Goal: Transaction & Acquisition: Purchase product/service

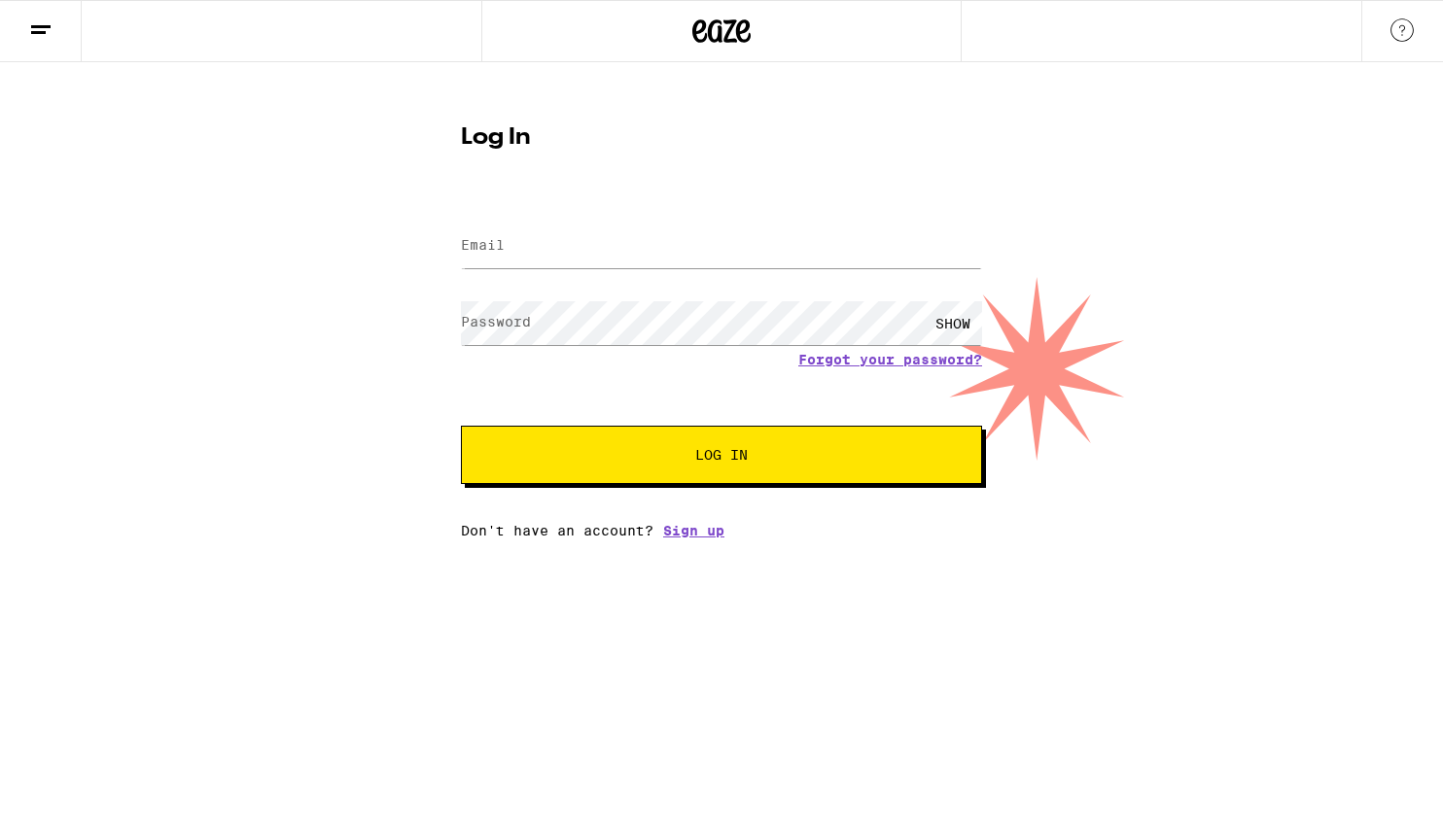
type input "[EMAIL_ADDRESS][DOMAIN_NAME]"
click at [373, 539] on html "Log In Email Email [EMAIL_ADDRESS][DOMAIN_NAME] Password Password SHOW Forgot y…" at bounding box center [721, 269] width 1443 height 539
click at [617, 454] on span "Log In" at bounding box center [722, 455] width 364 height 14
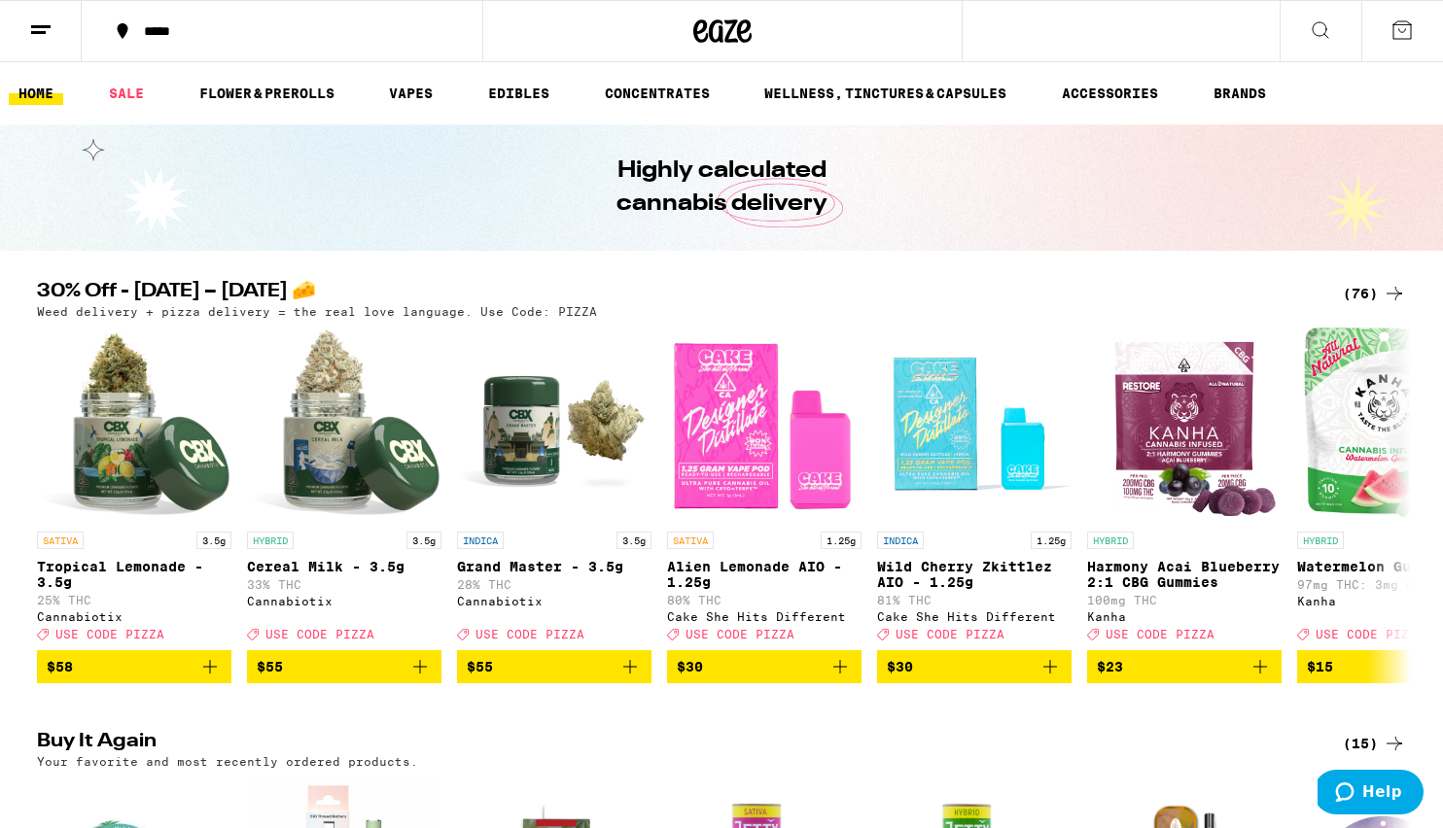
click at [1363, 293] on div "(76)" at bounding box center [1374, 293] width 63 height 23
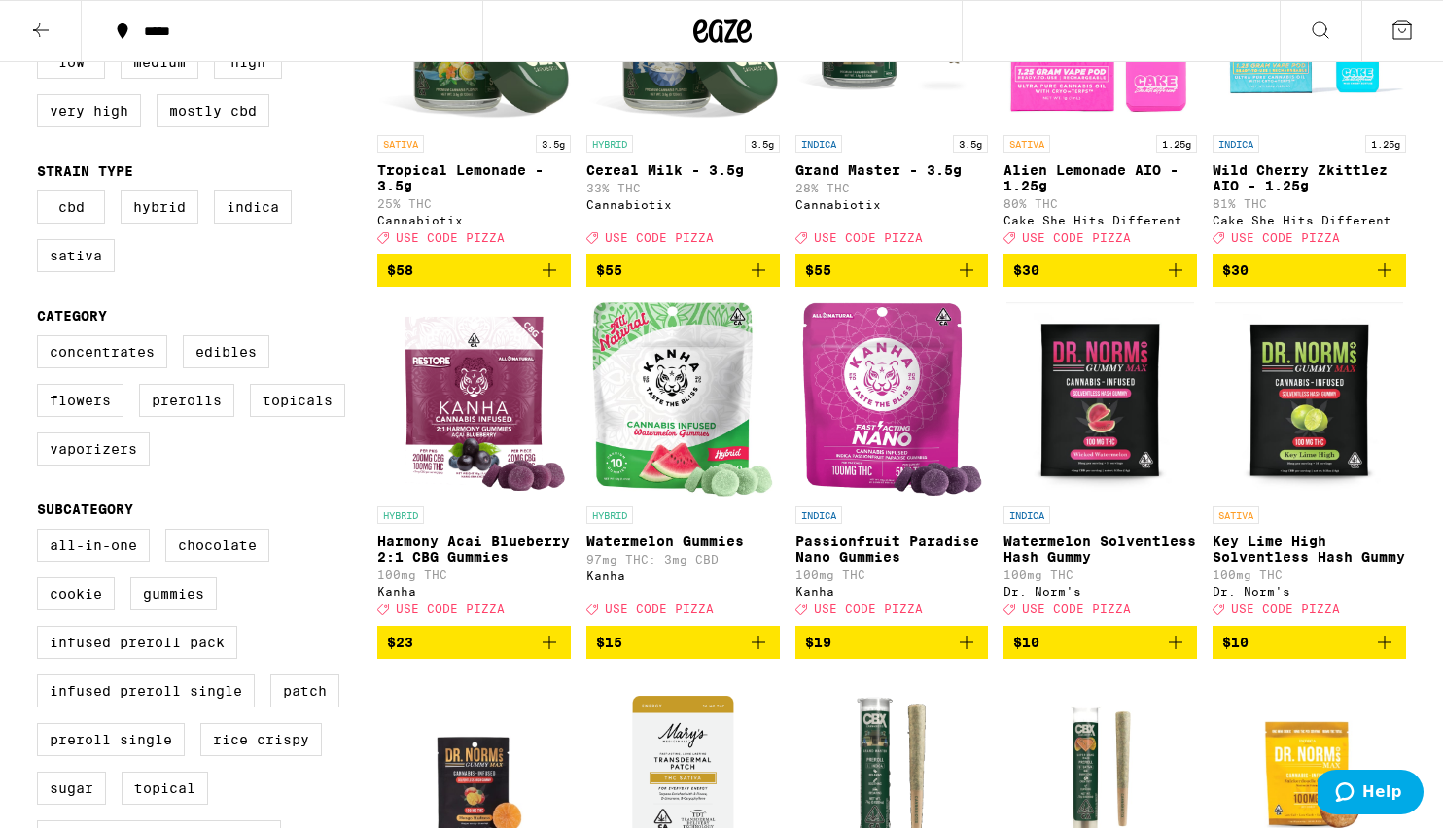
scroll to position [352, 0]
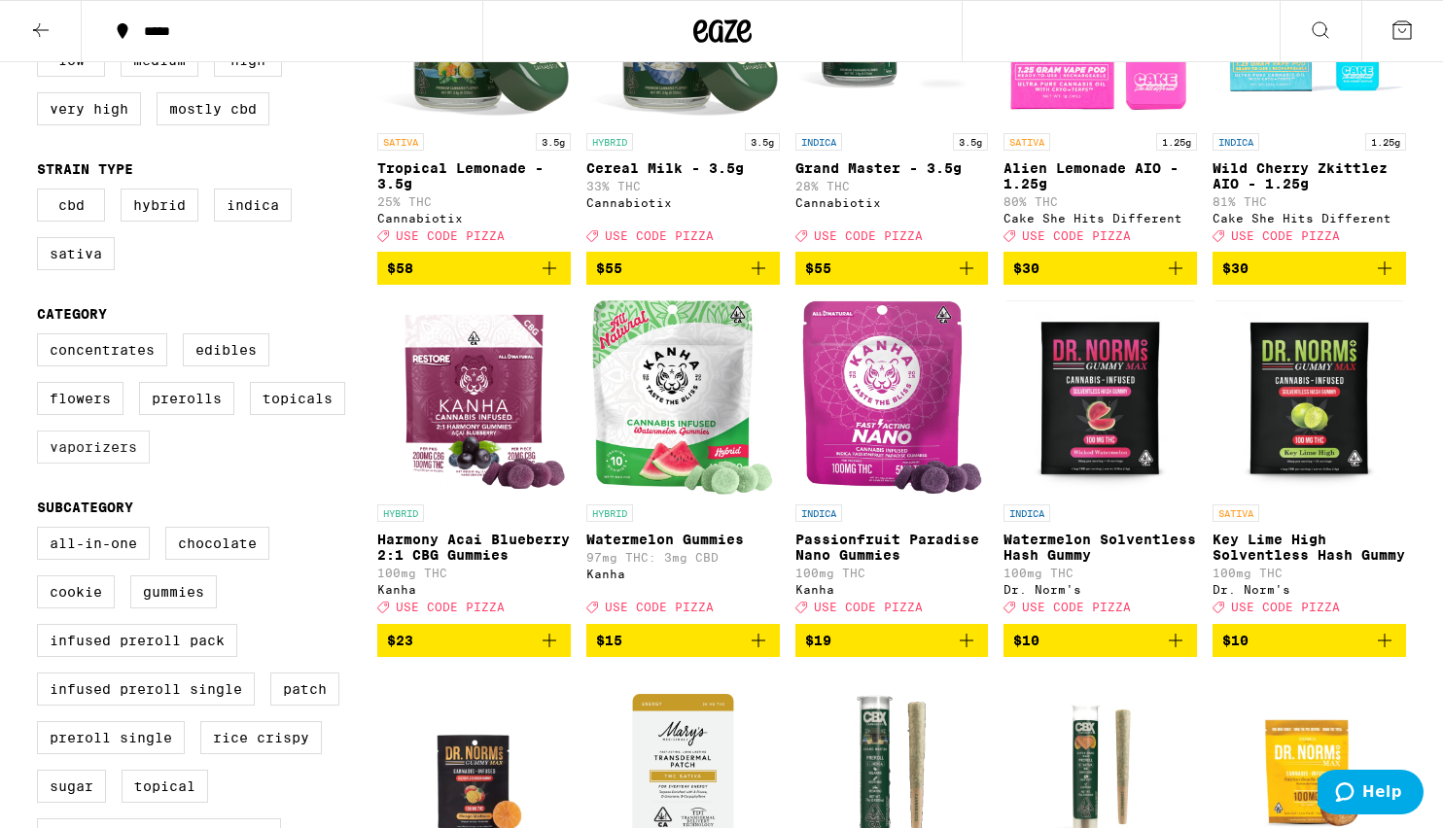
click at [128, 464] on label "Vaporizers" at bounding box center [93, 447] width 113 height 33
click at [42, 337] on input "Vaporizers" at bounding box center [41, 336] width 1 height 1
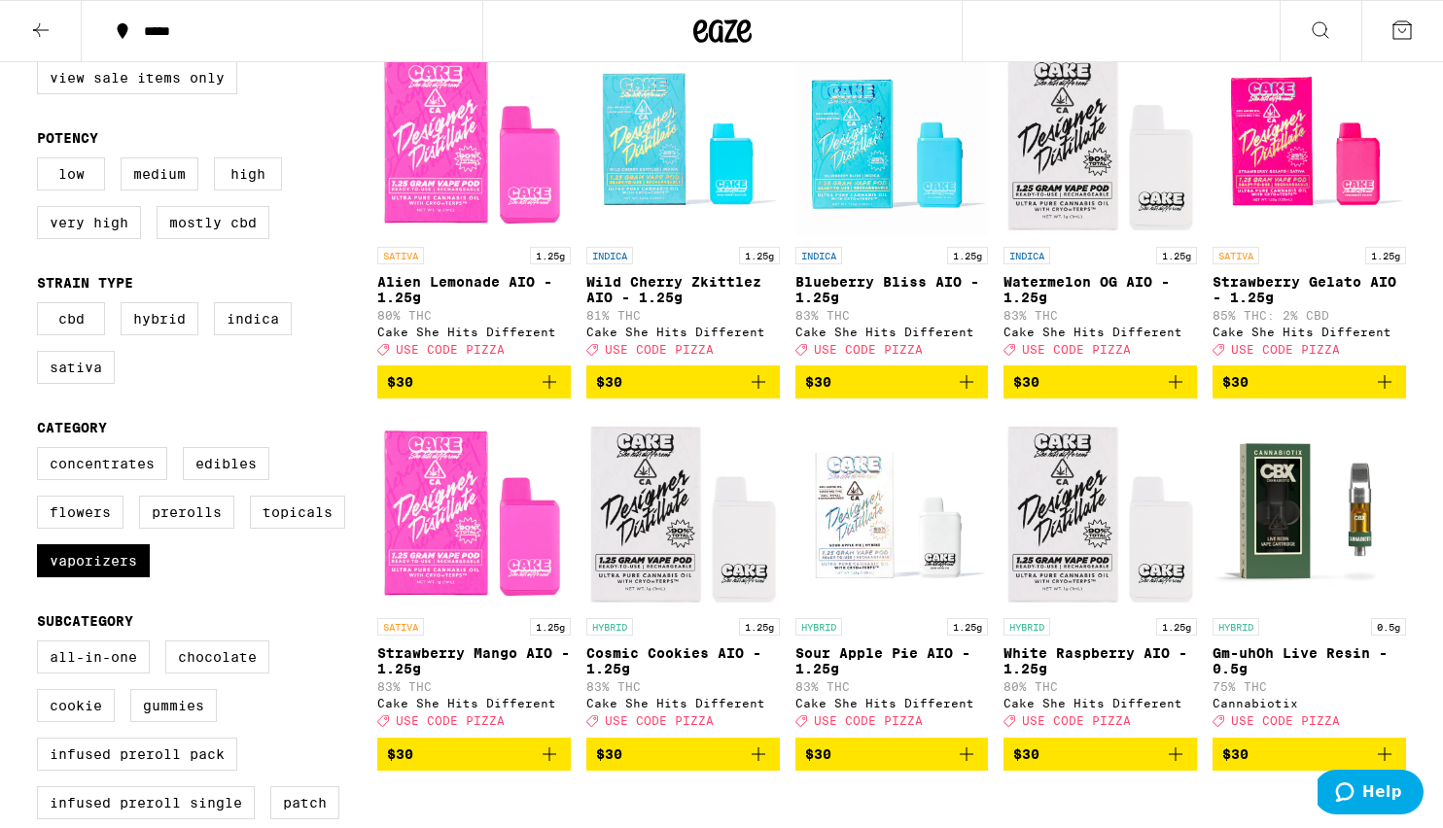
scroll to position [354, 0]
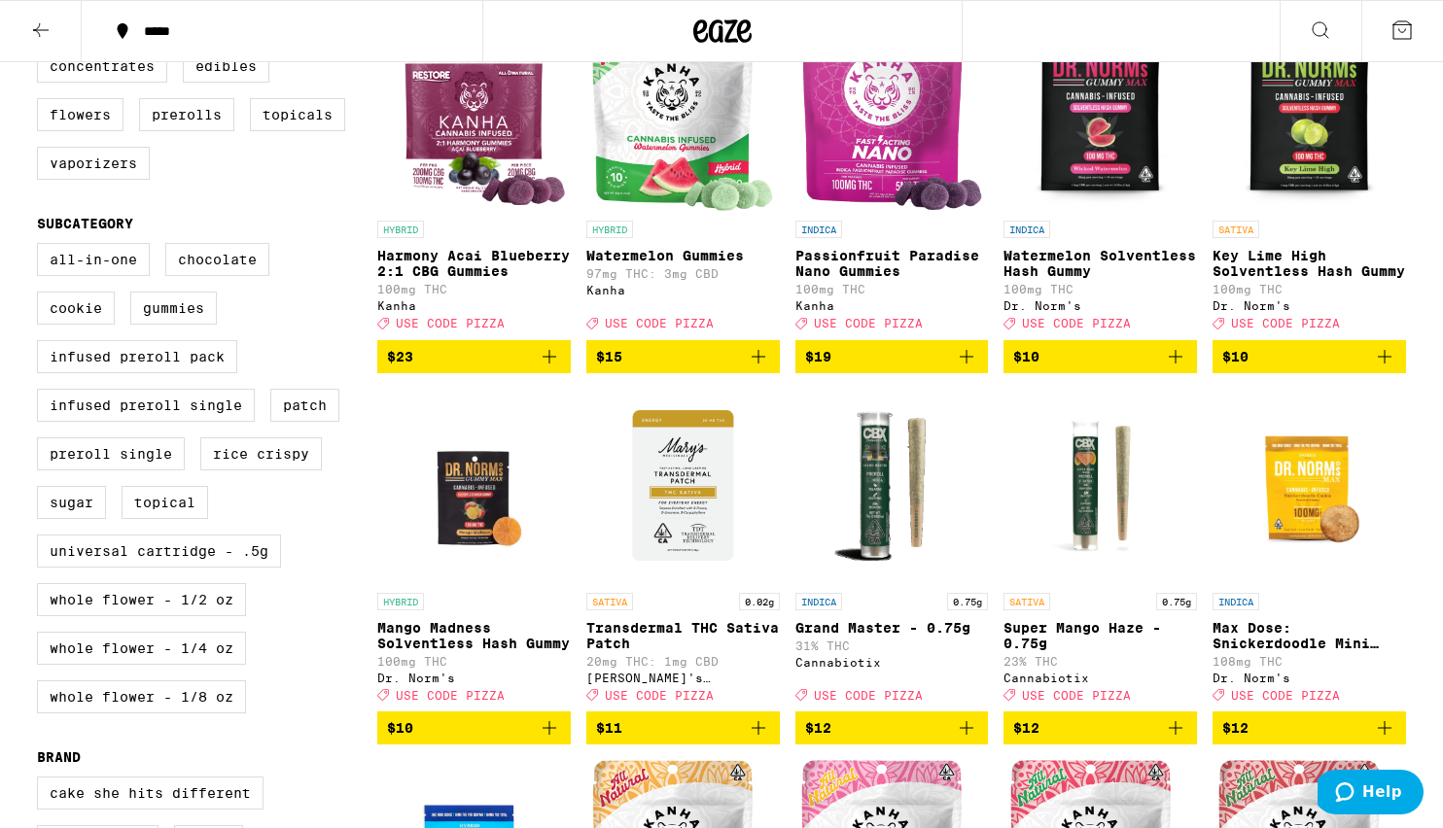
scroll to position [637, 0]
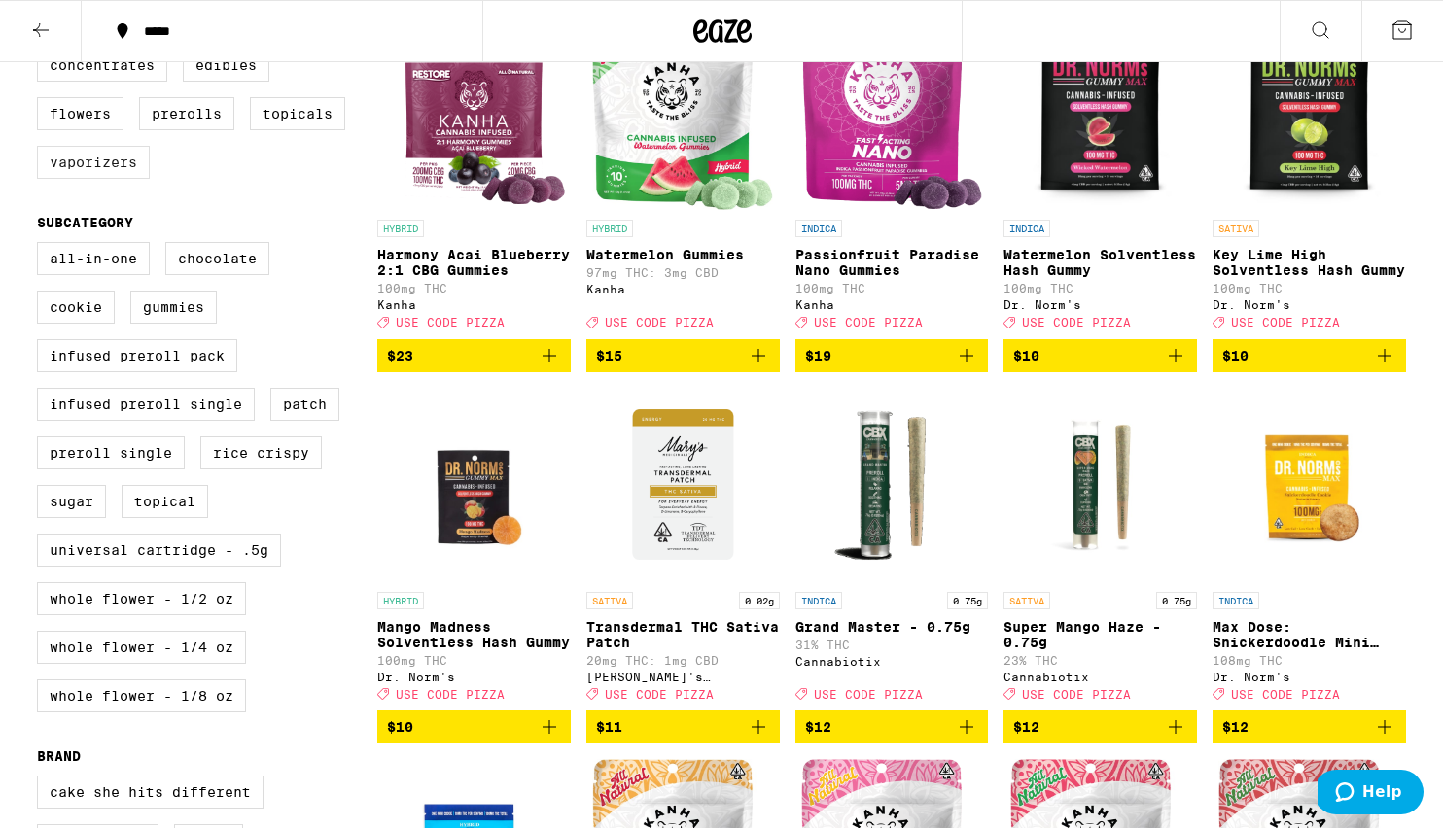
click at [113, 179] on label "Vaporizers" at bounding box center [93, 162] width 113 height 33
click at [42, 53] on input "Vaporizers" at bounding box center [41, 52] width 1 height 1
checkbox input "true"
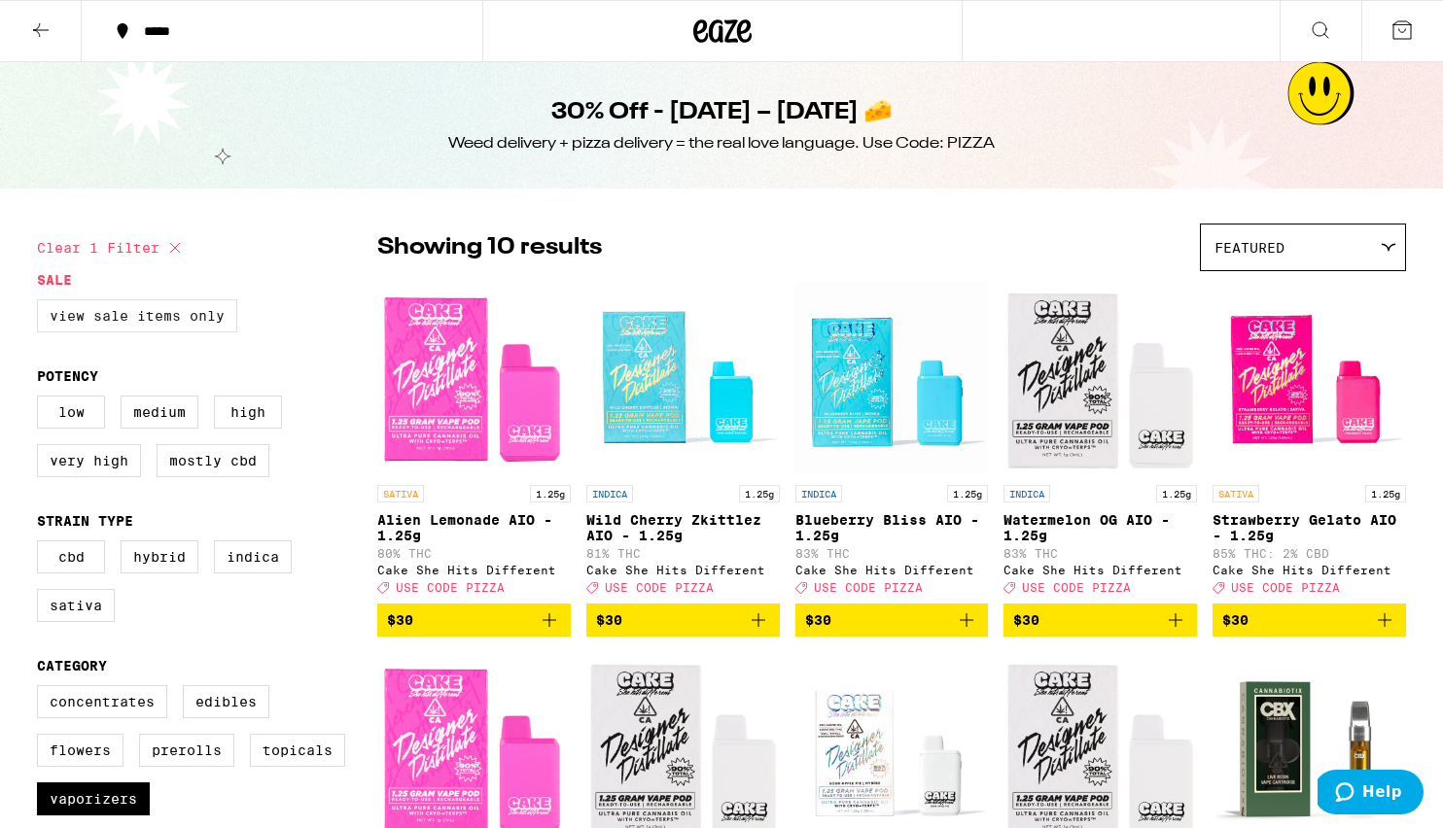
click at [204, 308] on label "View Sale Items Only" at bounding box center [137, 315] width 200 height 33
click at [42, 303] on input "View Sale Items Only" at bounding box center [41, 302] width 1 height 1
click at [204, 308] on label "View Sale Items Only" at bounding box center [137, 315] width 200 height 33
click at [42, 303] on input "View Sale Items Only" at bounding box center [41, 302] width 1 height 1
checkbox input "false"
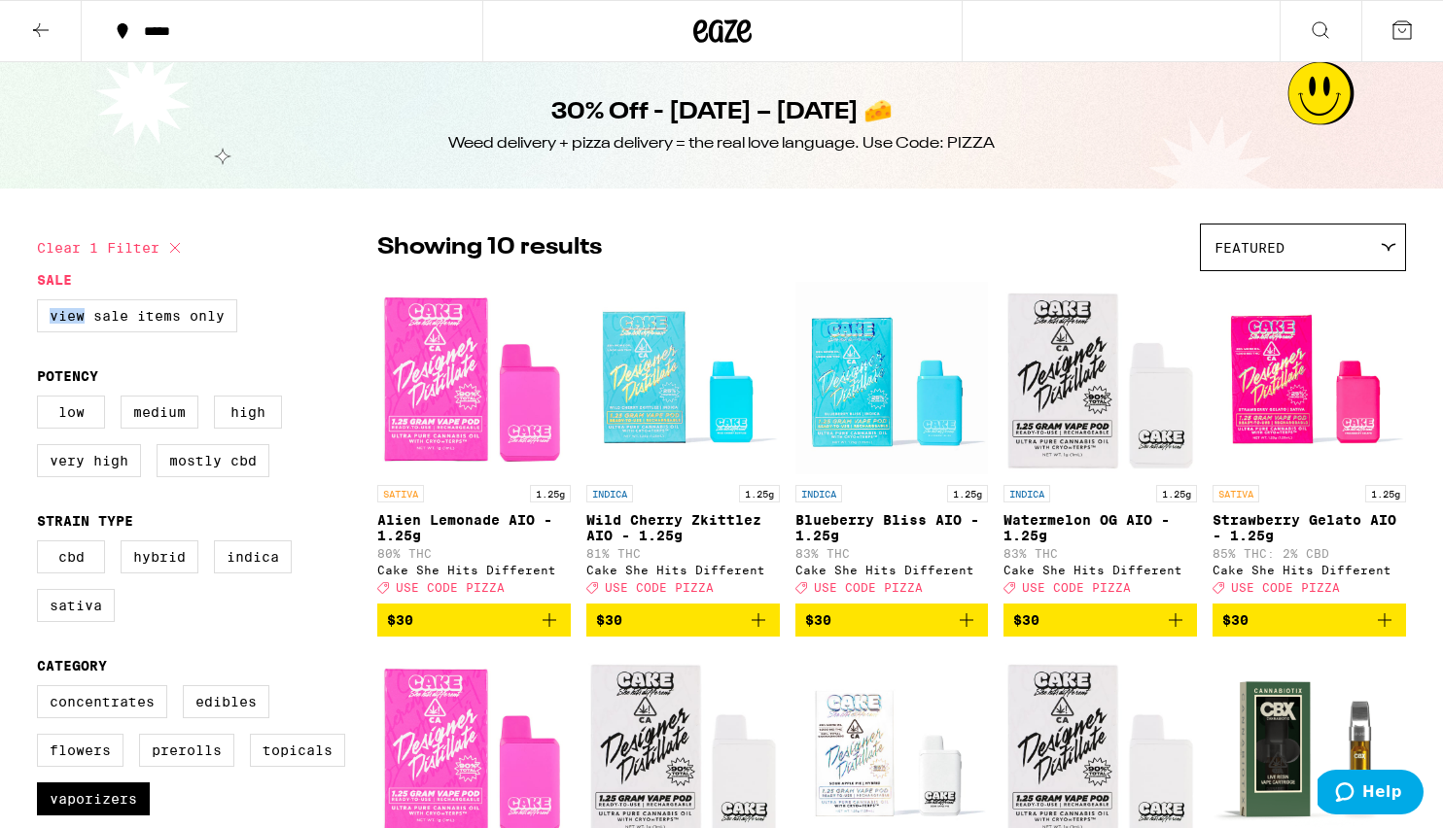
click at [172, 247] on icon at bounding box center [174, 247] width 23 height 23
checkbox input "false"
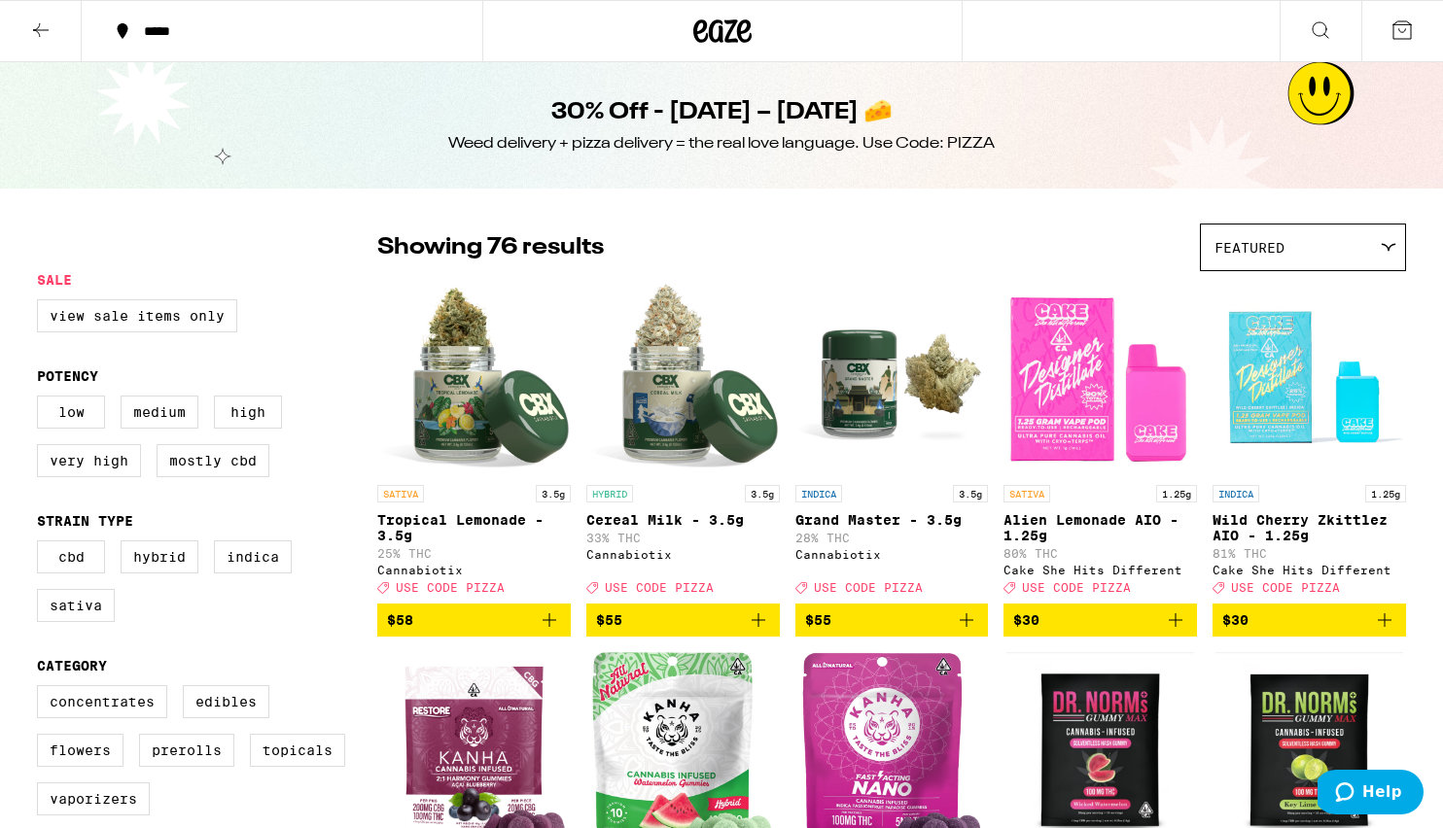
click at [727, 28] on icon at bounding box center [722, 31] width 58 height 35
